Goal: Transaction & Acquisition: Purchase product/service

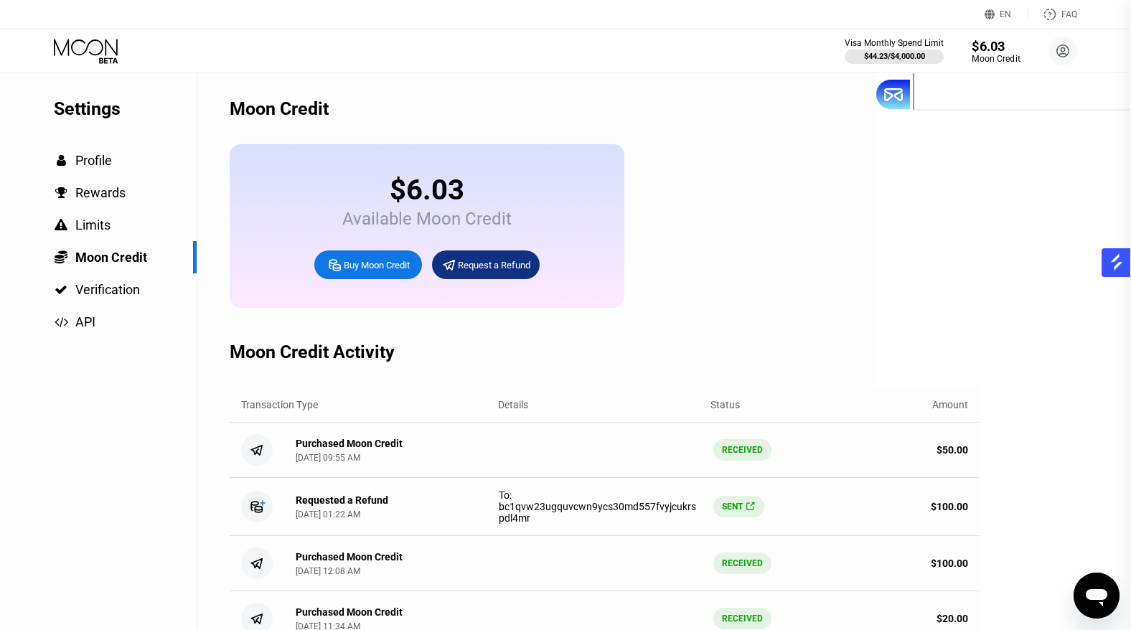
click at [993, 52] on div "$6.03" at bounding box center [995, 45] width 48 height 15
click at [376, 267] on div "Buy Moon Credit" at bounding box center [377, 265] width 66 height 12
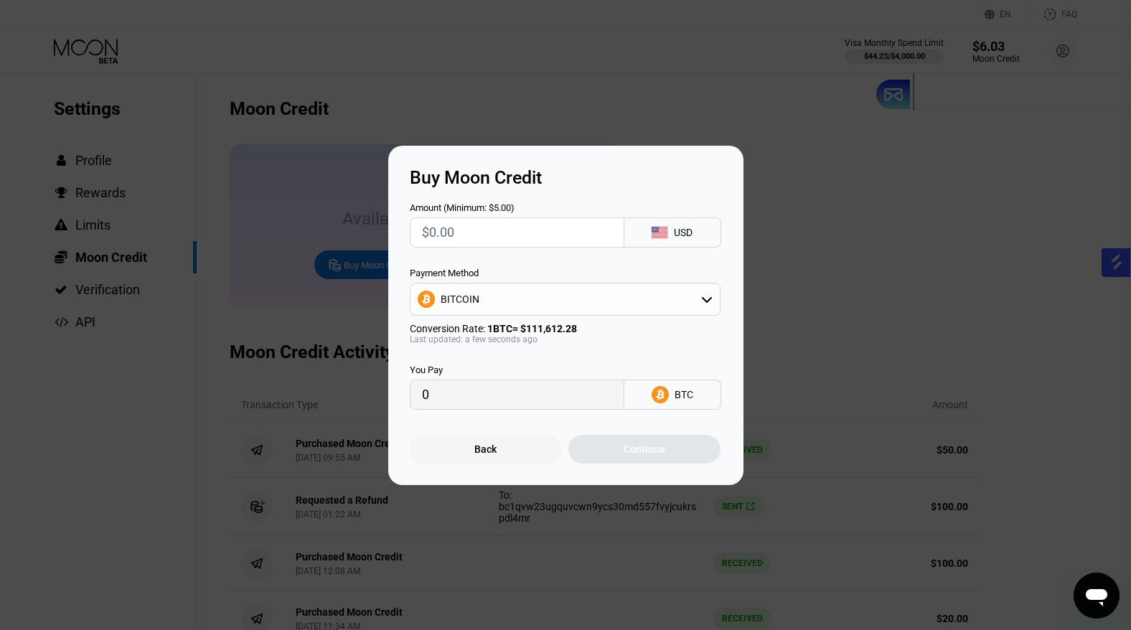
click at [506, 235] on input "text" at bounding box center [517, 232] width 190 height 29
click at [495, 232] on input "text" at bounding box center [517, 232] width 190 height 29
type input "$1"
type input "0.00000896"
type input "$15"
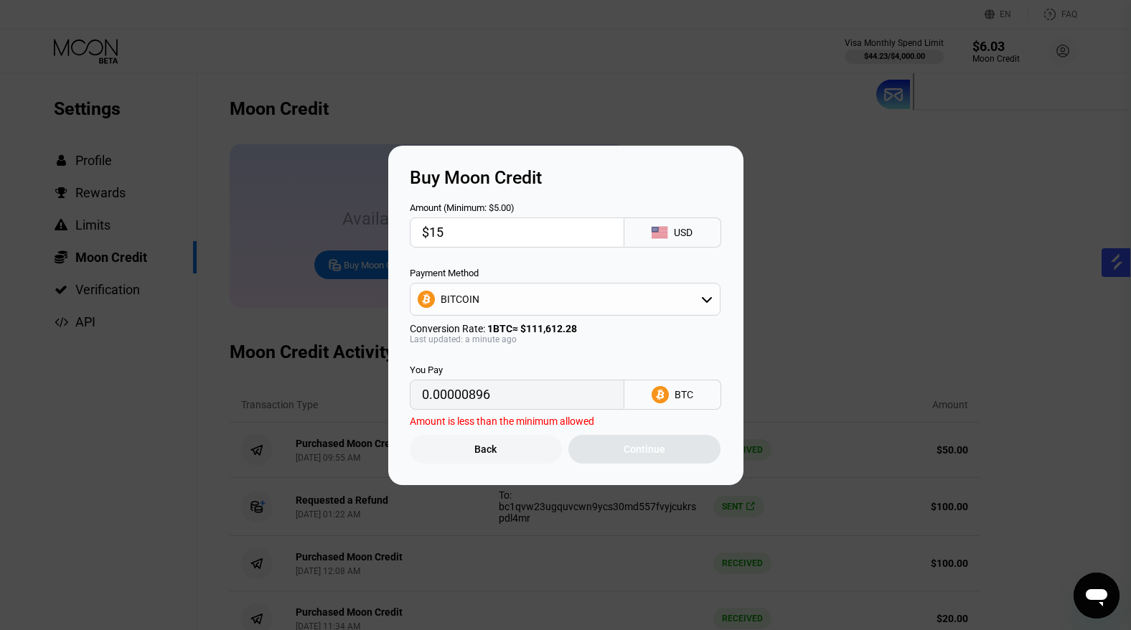
type input "0.00013440"
type input "$15"
click at [629, 447] on div "Continue" at bounding box center [644, 448] width 42 height 11
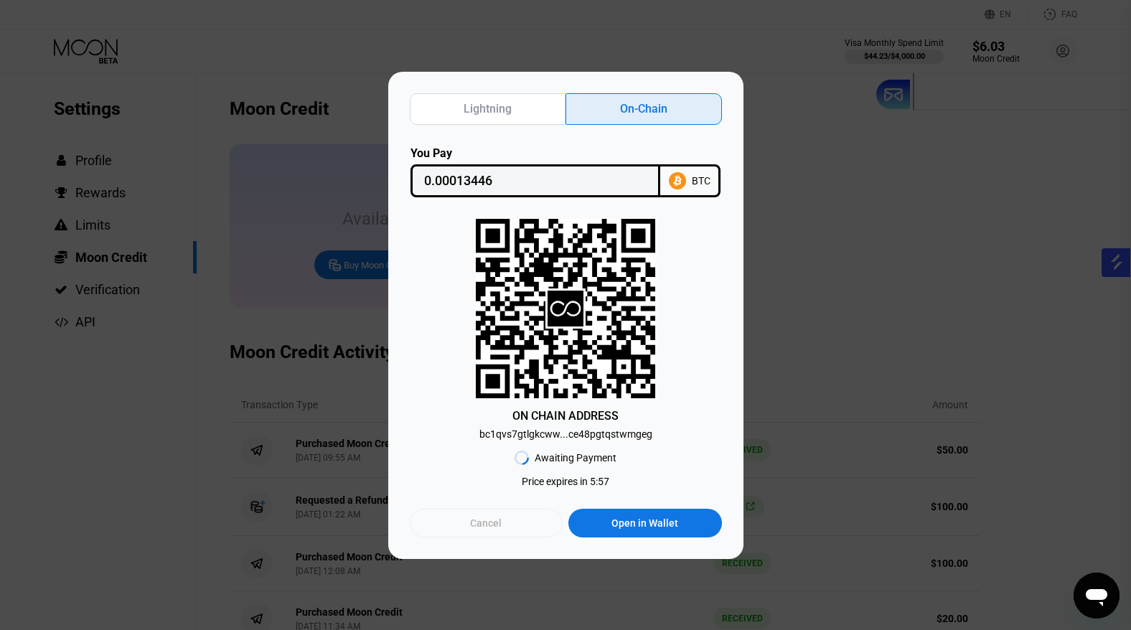
click at [506, 521] on div "Cancel" at bounding box center [486, 523] width 153 height 29
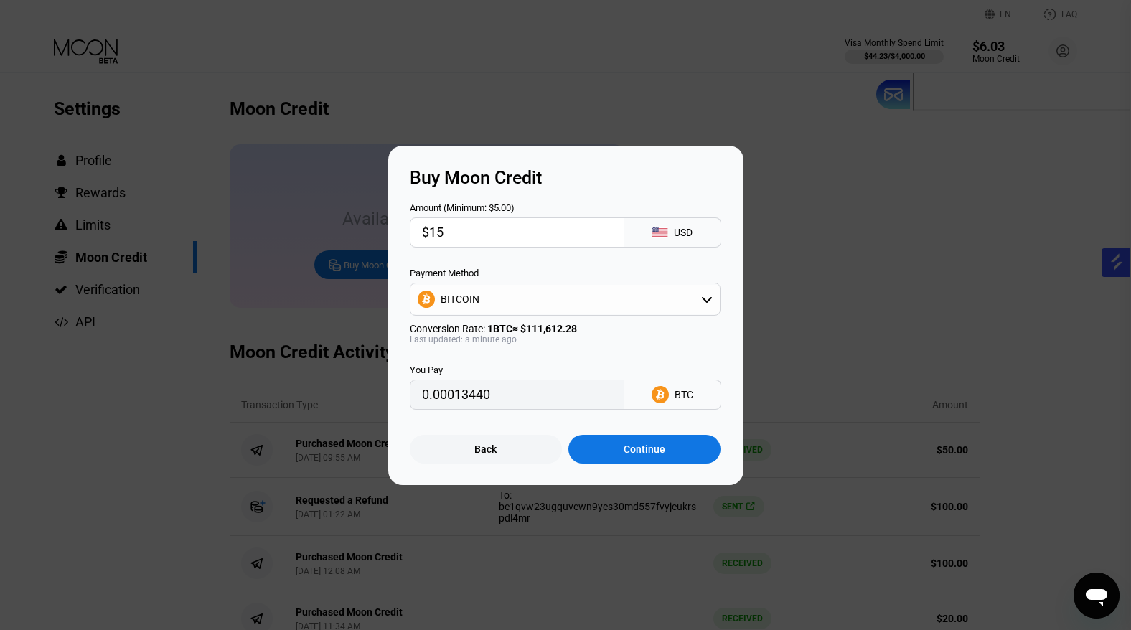
click at [633, 453] on div "Continue" at bounding box center [644, 448] width 42 height 11
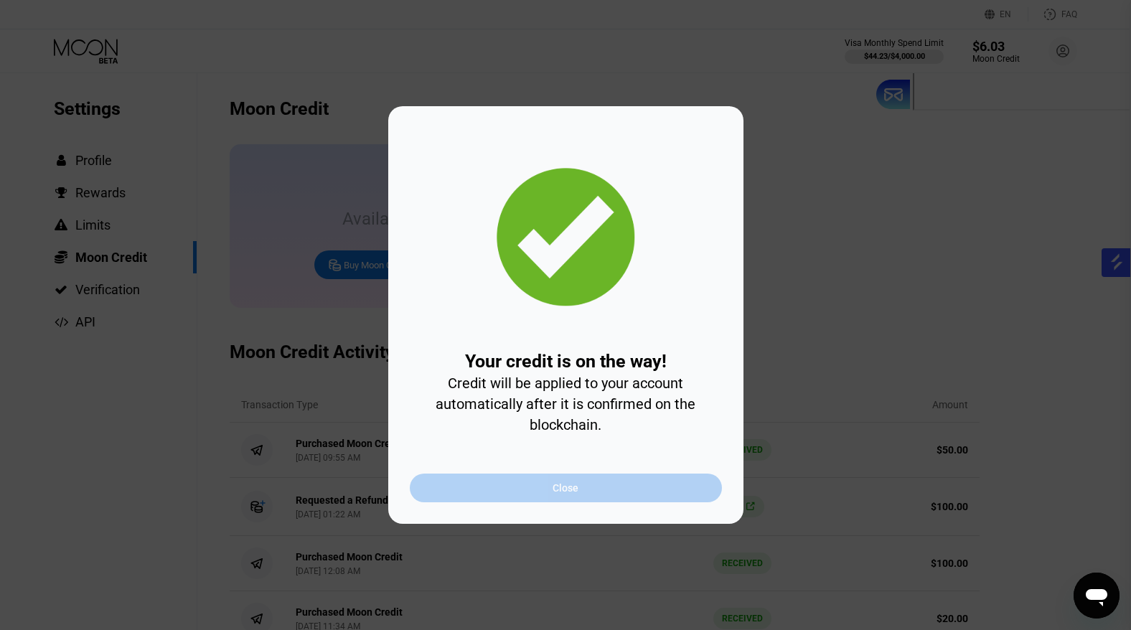
click at [561, 486] on div "Close" at bounding box center [565, 487] width 26 height 11
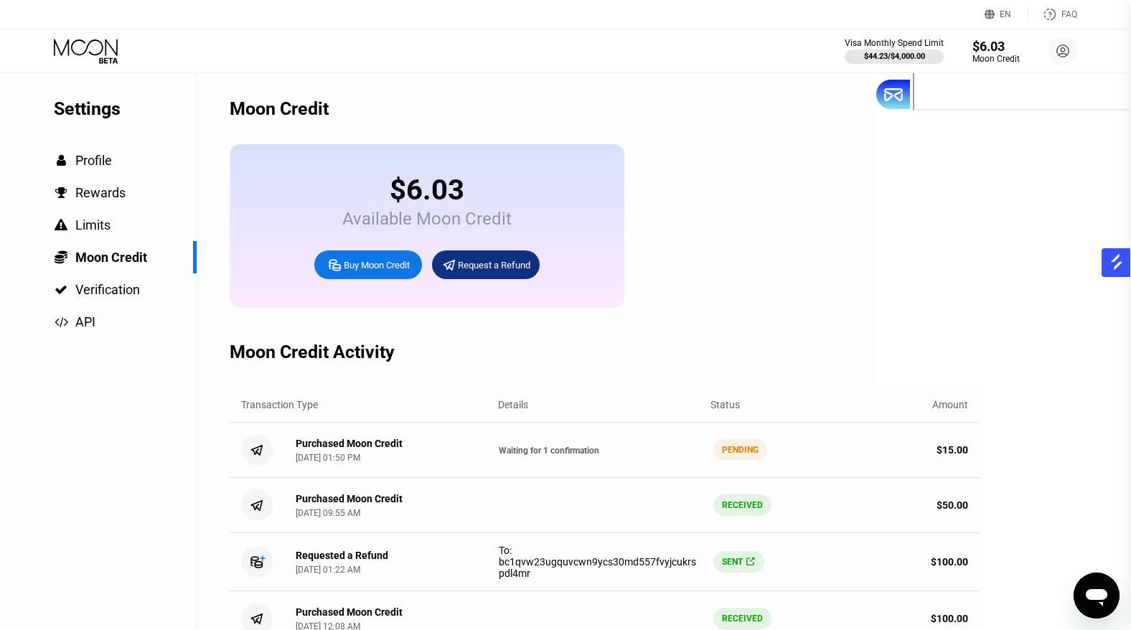
click at [85, 52] on icon at bounding box center [87, 51] width 67 height 25
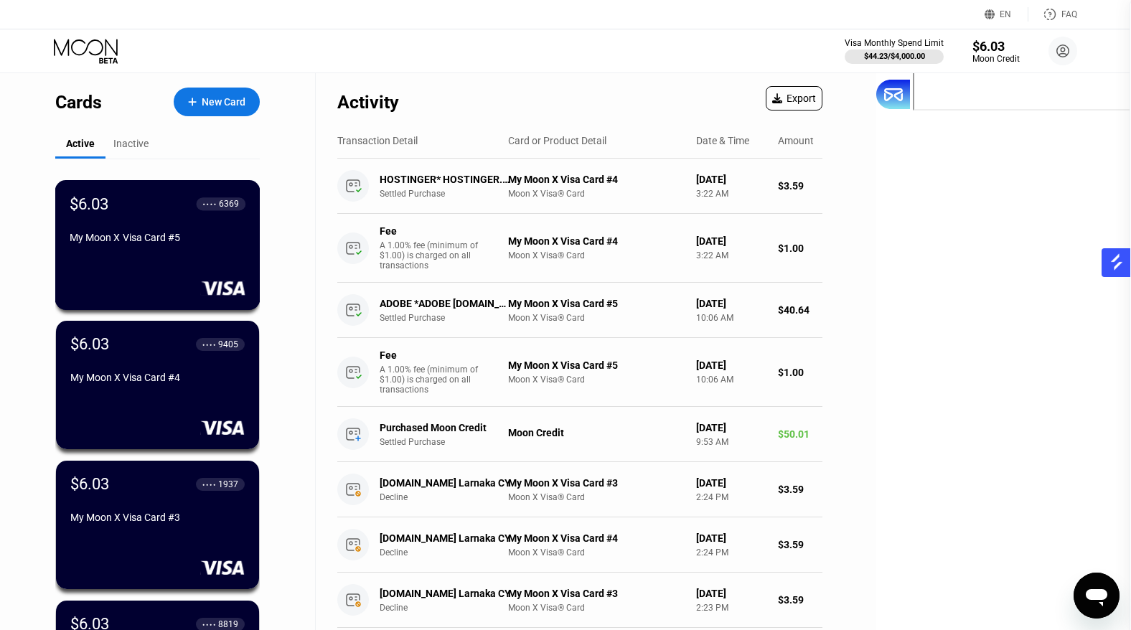
click at [146, 247] on div "My Moon X Visa Card #5" at bounding box center [158, 240] width 176 height 17
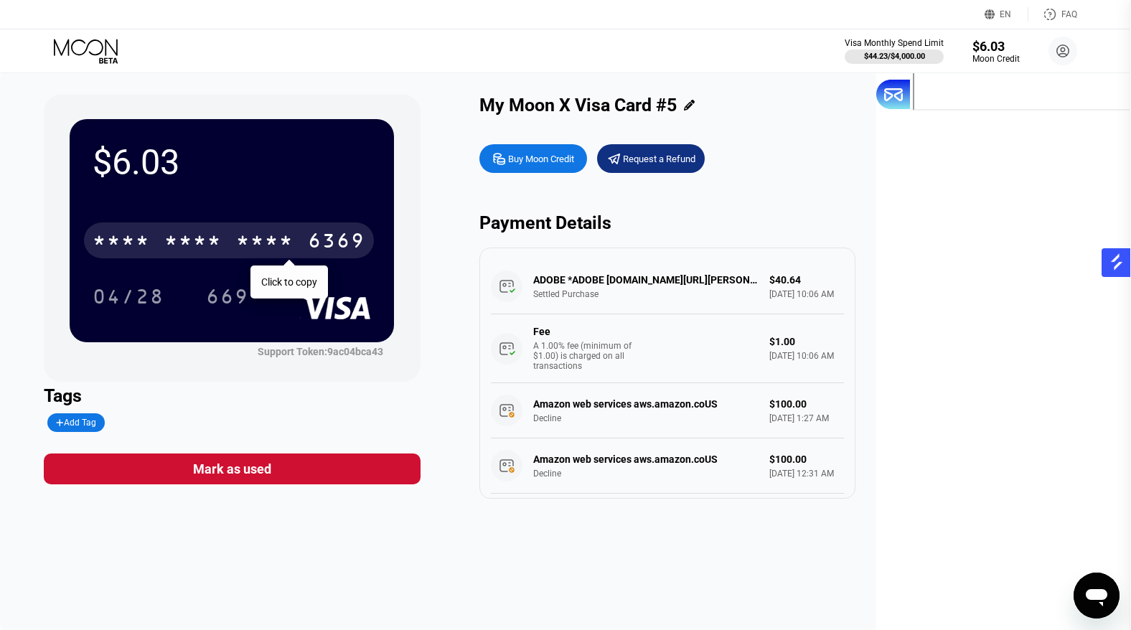
click at [293, 237] on div "* * * *" at bounding box center [264, 242] width 57 height 23
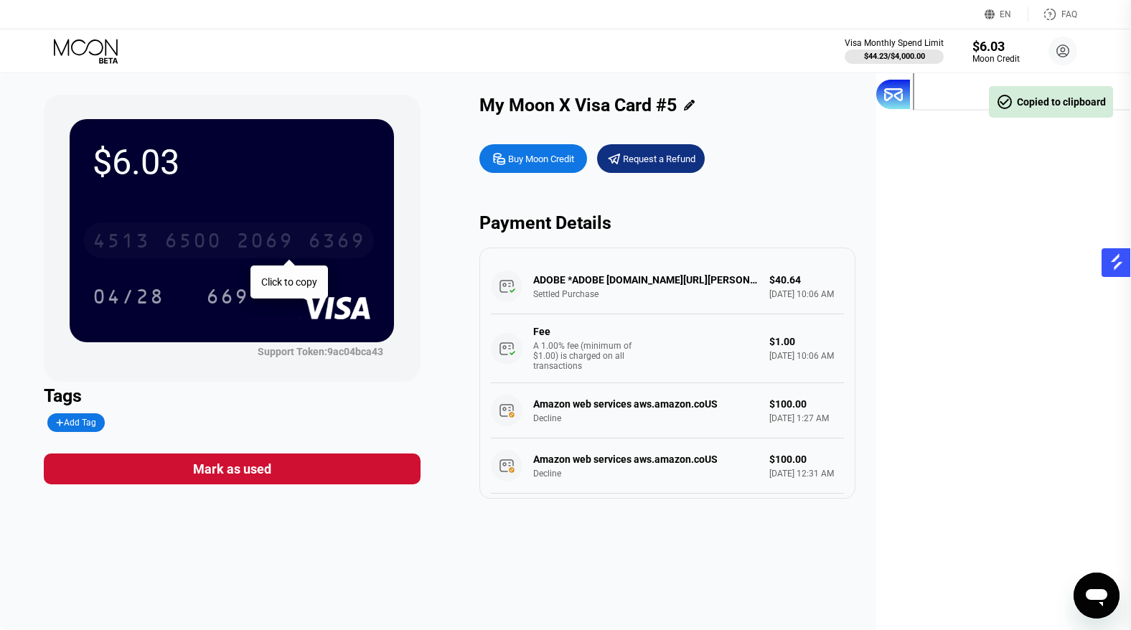
click at [293, 236] on div "2069" at bounding box center [264, 242] width 57 height 23
